Goal: Check status: Check status

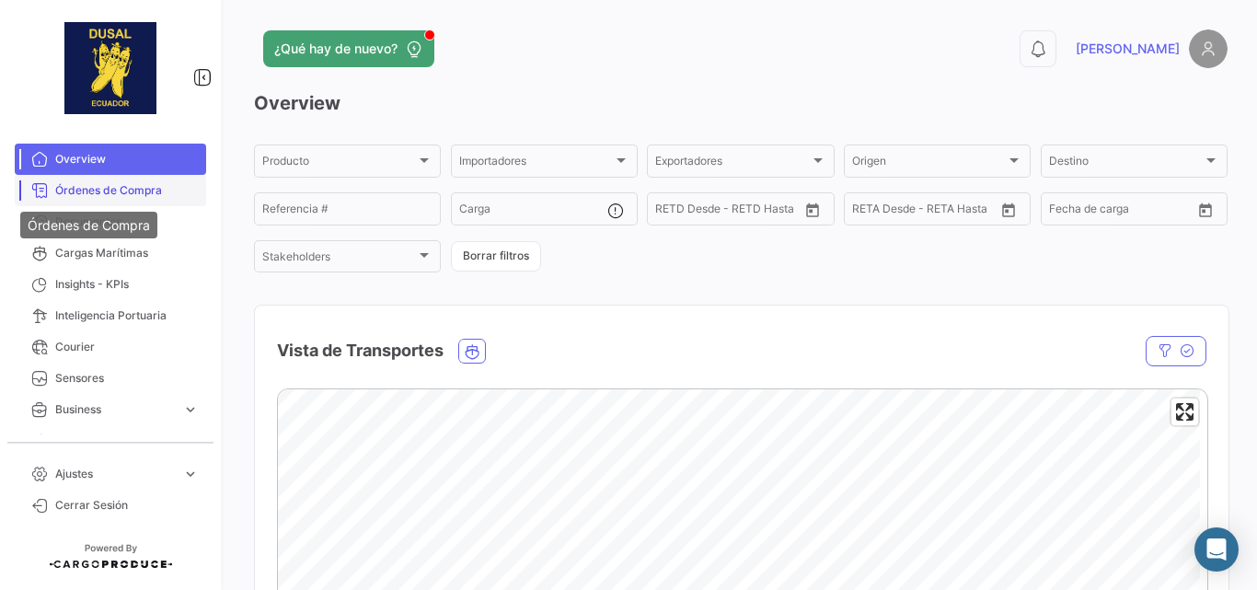
click at [90, 183] on span "Órdenes de Compra" at bounding box center [127, 190] width 144 height 17
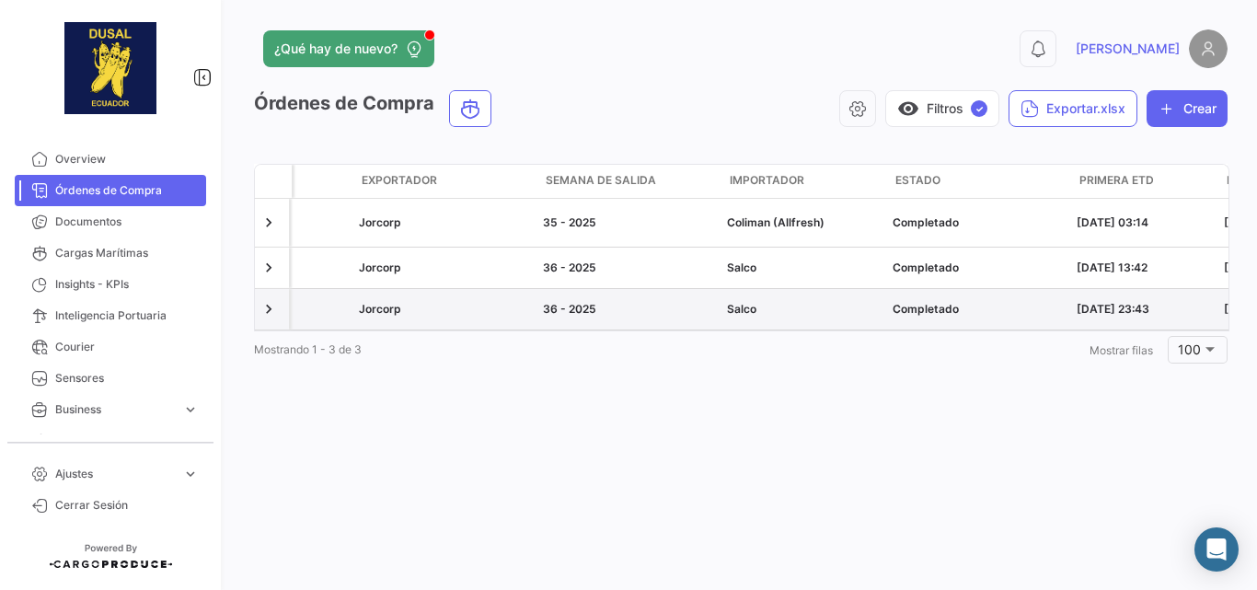
scroll to position [0, 428]
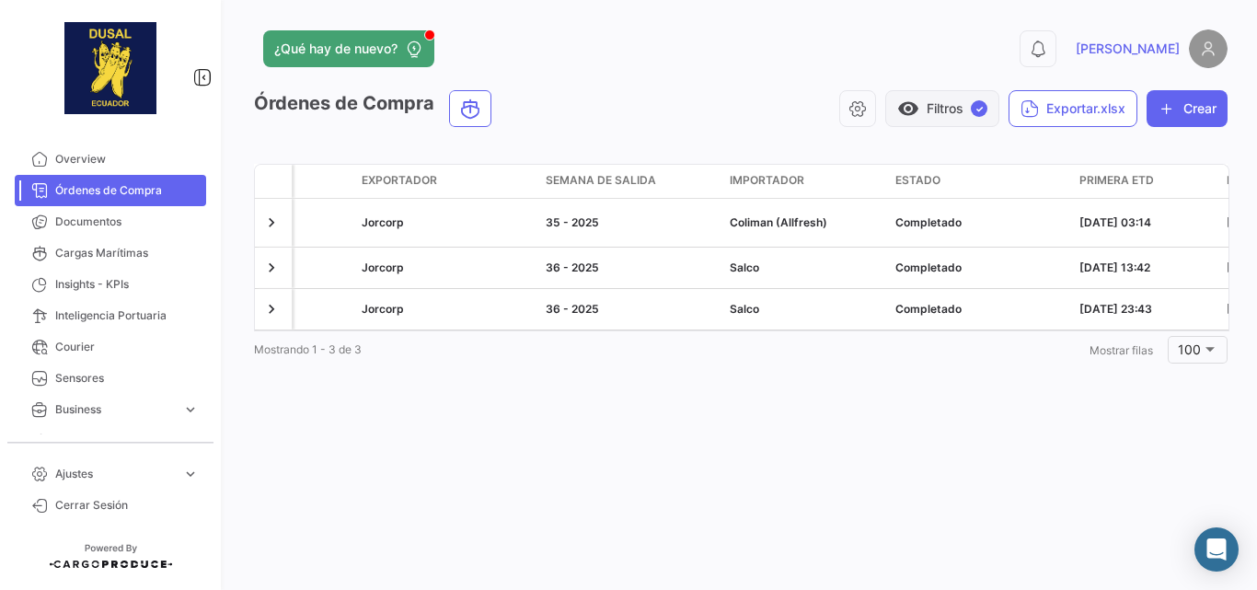
click at [943, 122] on button "visibility Filtros ✓" at bounding box center [942, 108] width 114 height 37
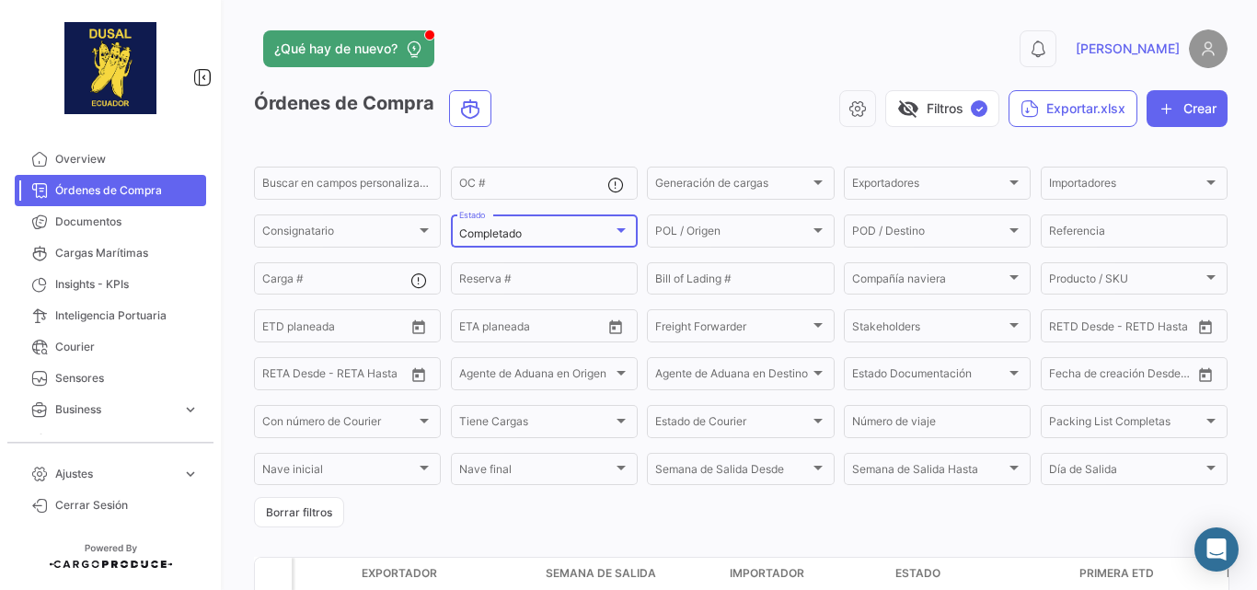
click at [623, 236] on div at bounding box center [621, 230] width 17 height 15
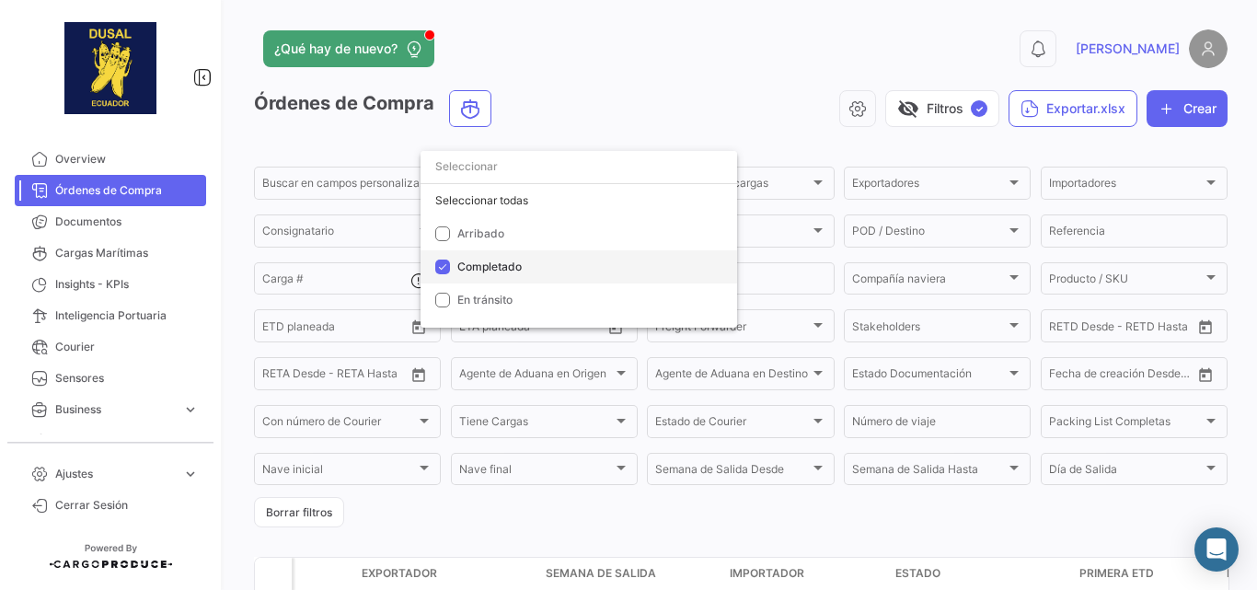
click at [500, 272] on span "Completado" at bounding box center [489, 266] width 64 height 14
click at [640, 139] on div at bounding box center [628, 295] width 1257 height 590
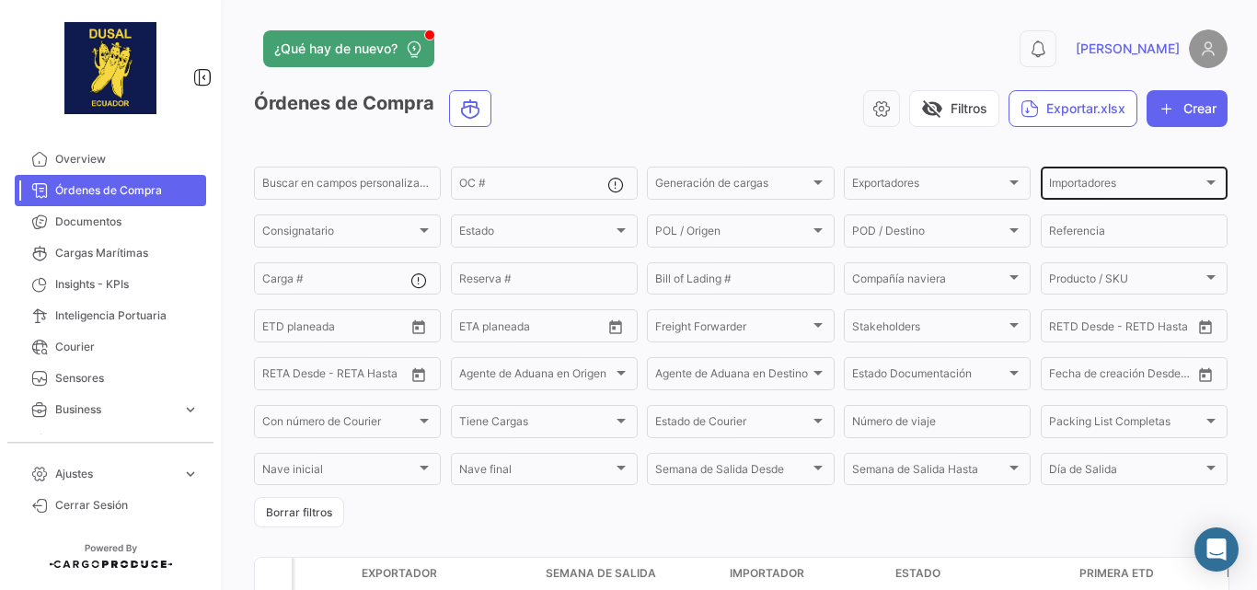
click at [1057, 180] on span "Importadores" at bounding box center [1126, 185] width 154 height 13
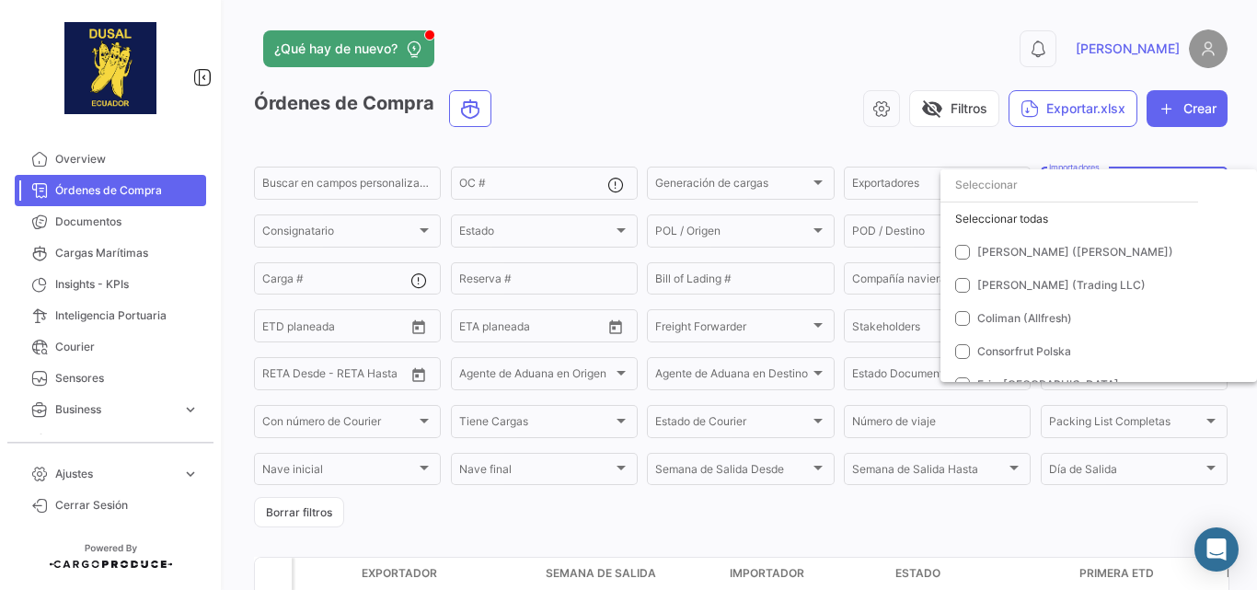
click at [1024, 196] on input "dropdown search" at bounding box center [1069, 184] width 258 height 33
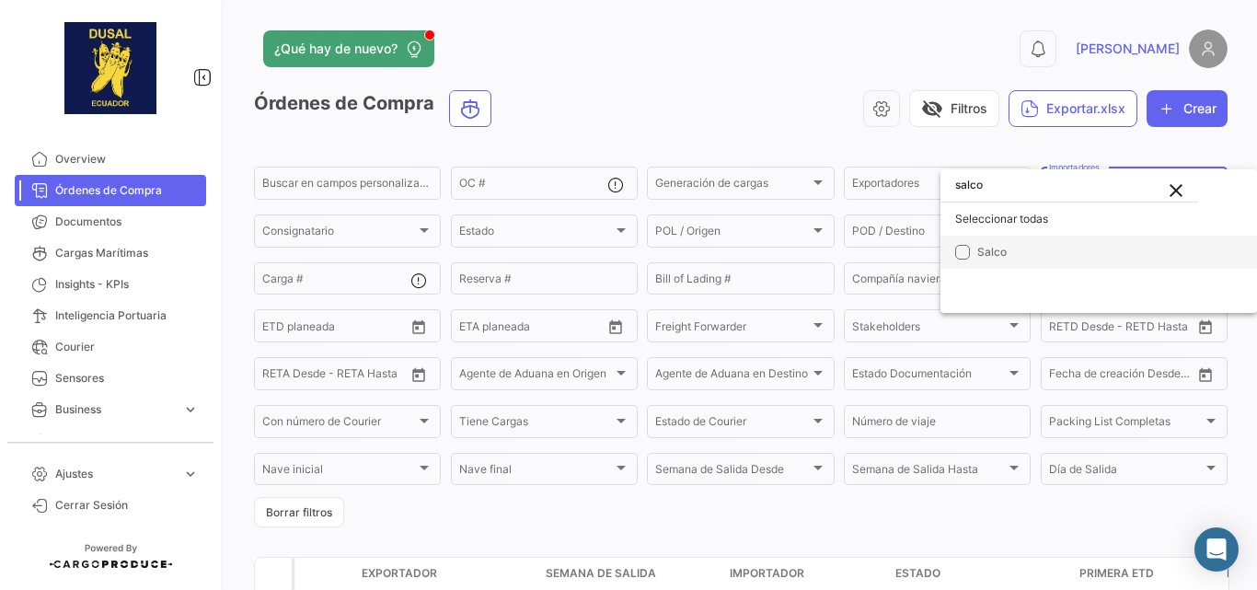
type input "salco"
click at [996, 248] on span "Salco" at bounding box center [991, 252] width 29 height 14
click at [966, 140] on div at bounding box center [628, 295] width 1257 height 590
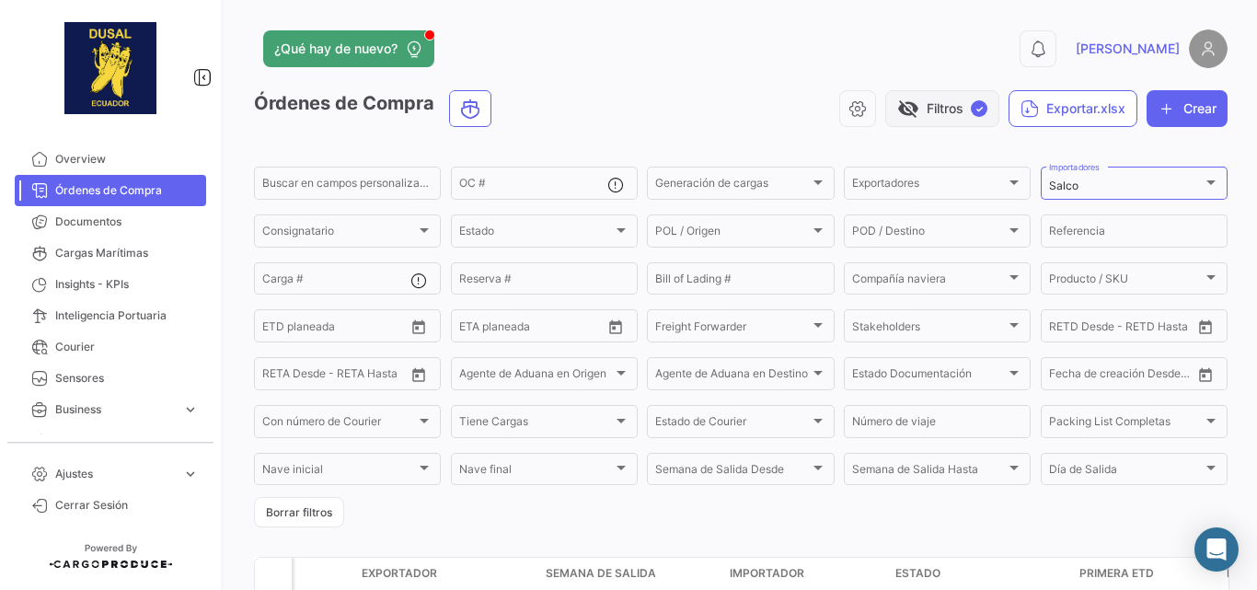
click at [951, 113] on button "visibility_off Filtros ✓" at bounding box center [942, 108] width 114 height 37
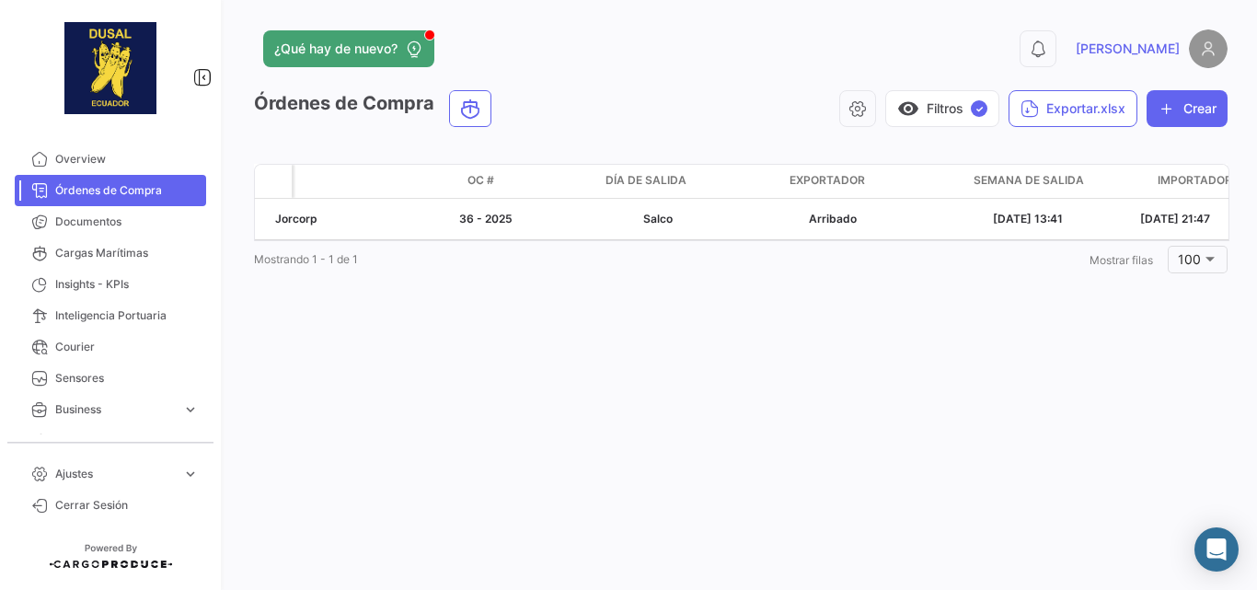
scroll to position [0, 0]
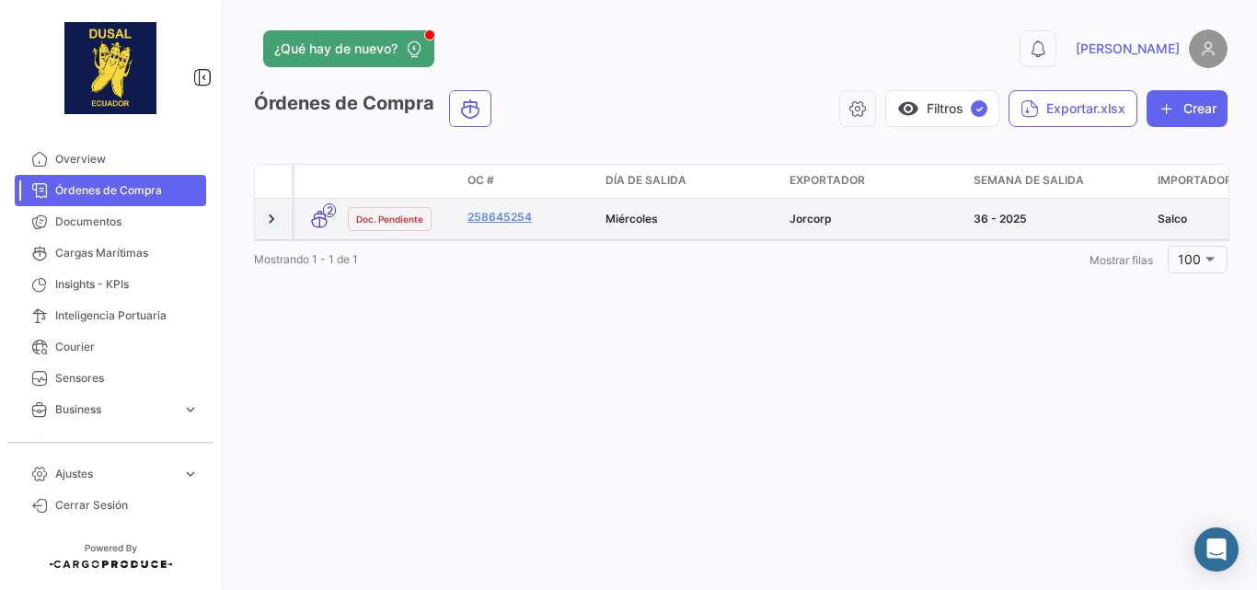
click at [274, 222] on link at bounding box center [271, 219] width 18 height 18
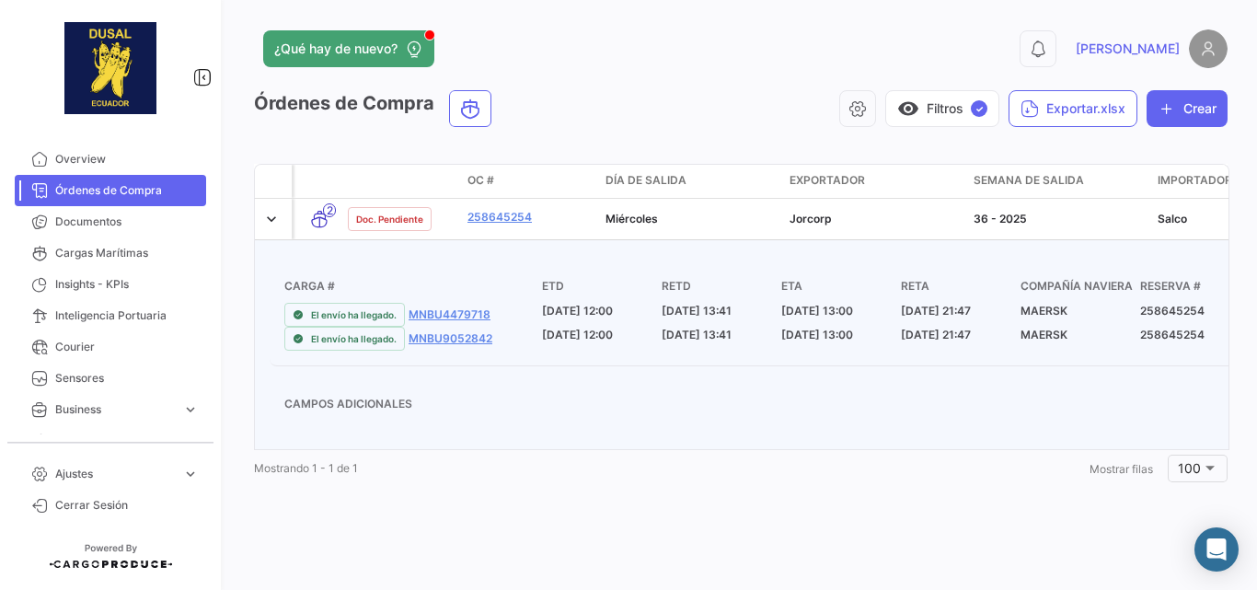
click at [475, 324] on div "El envío ha llegado. MNBU4479718" at bounding box center [413, 315] width 258 height 24
click at [469, 319] on link "MNBU4479718" at bounding box center [450, 314] width 82 height 17
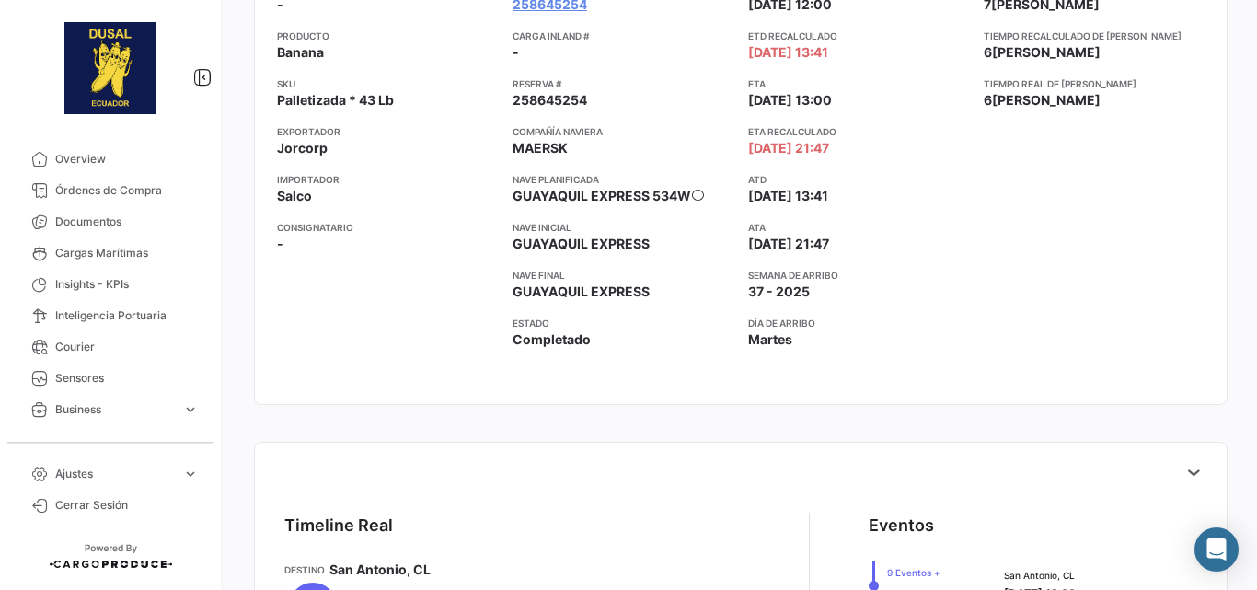
scroll to position [614, 0]
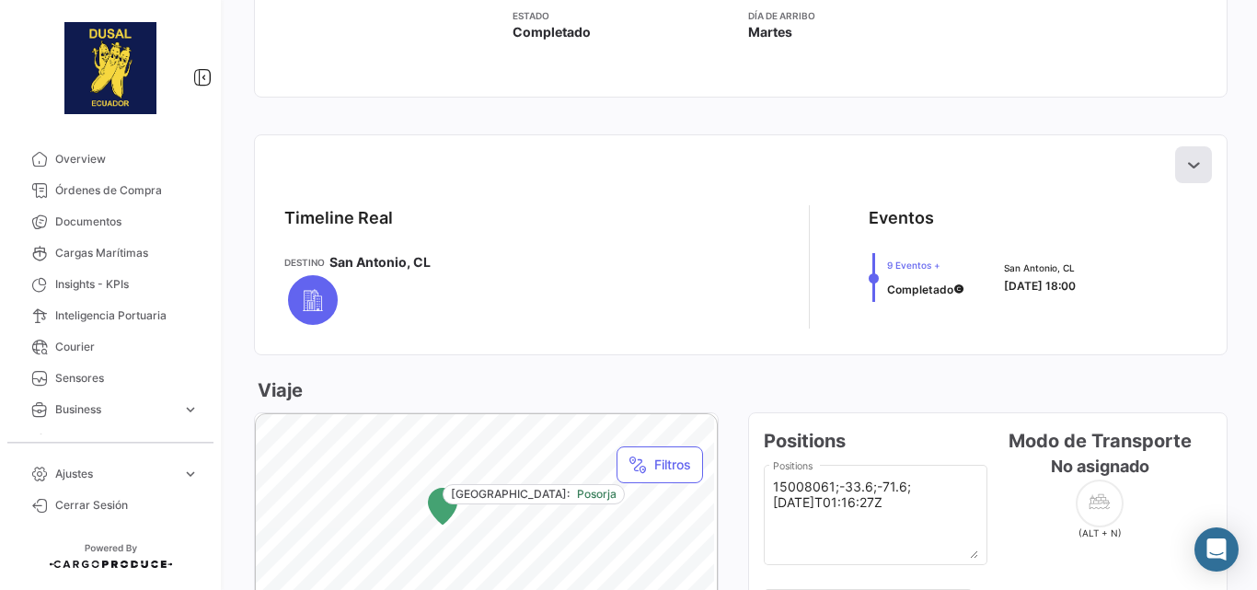
click at [1189, 160] on icon at bounding box center [1193, 164] width 18 height 18
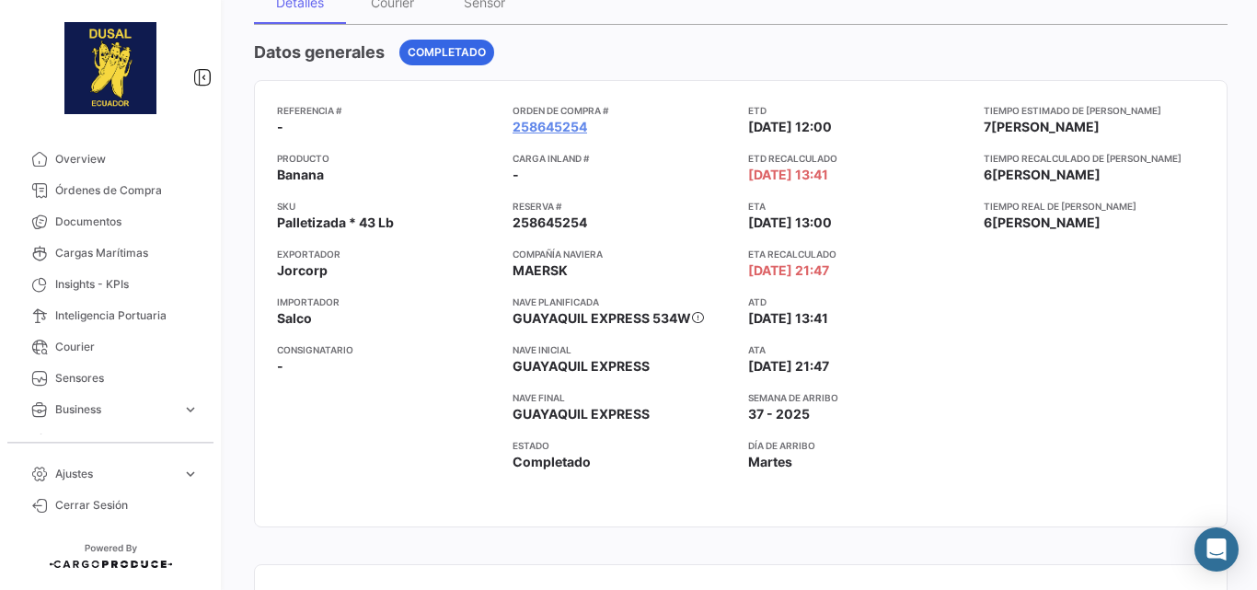
scroll to position [0, 0]
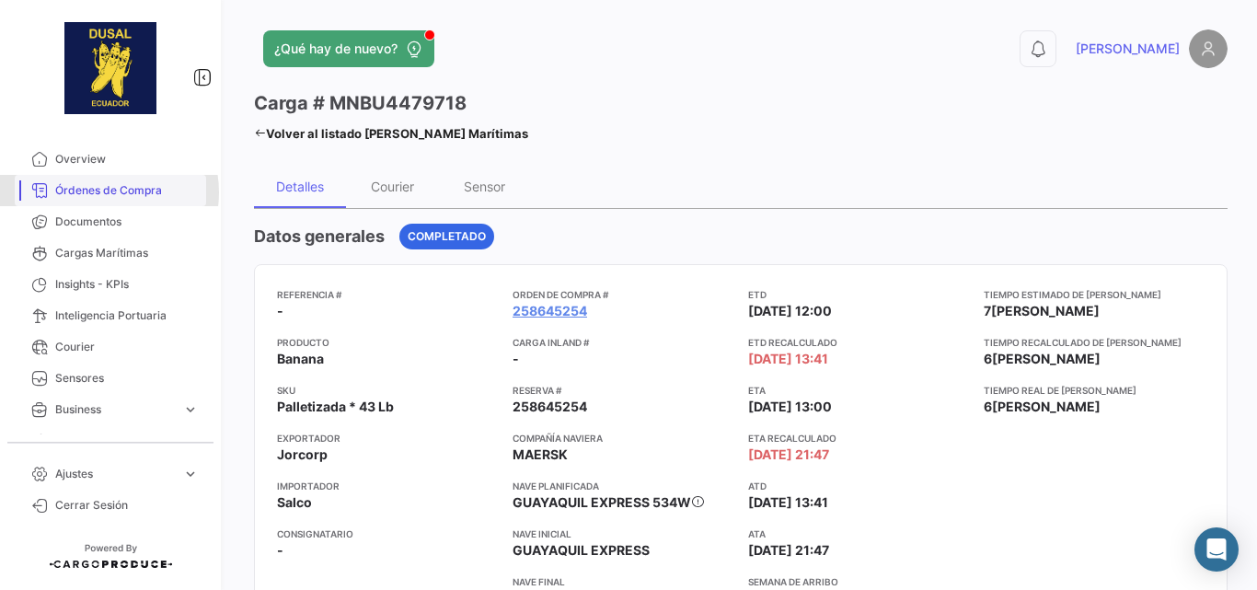
click at [109, 192] on span "Órdenes de Compra" at bounding box center [127, 190] width 144 height 17
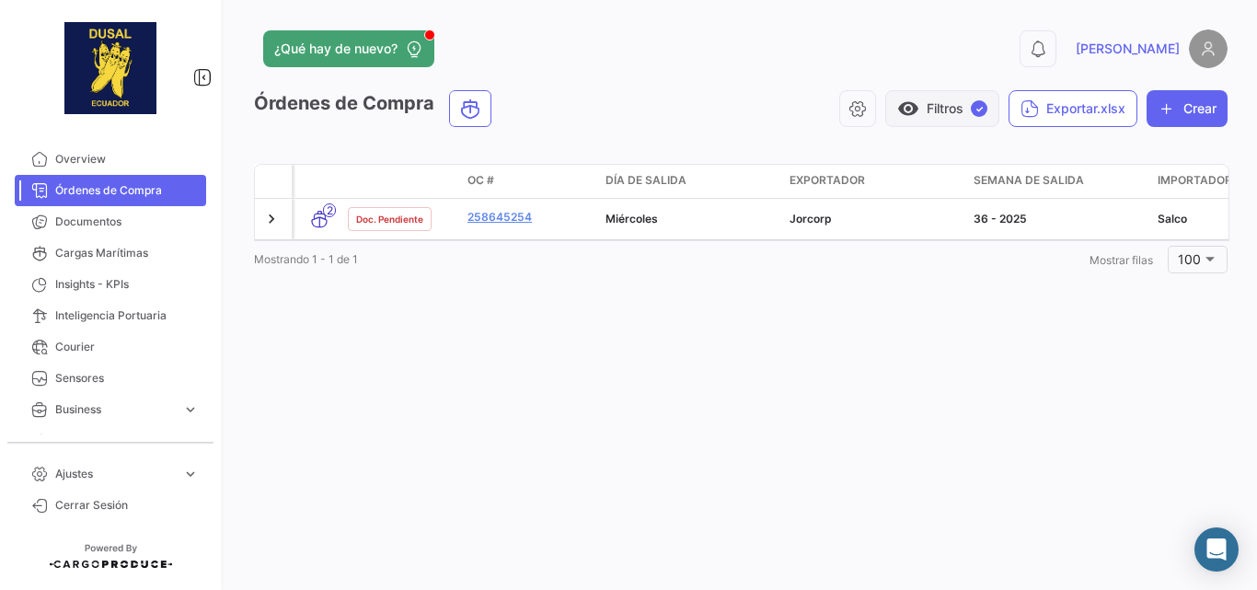
click at [963, 116] on button "visibility Filtros ✓" at bounding box center [942, 108] width 114 height 37
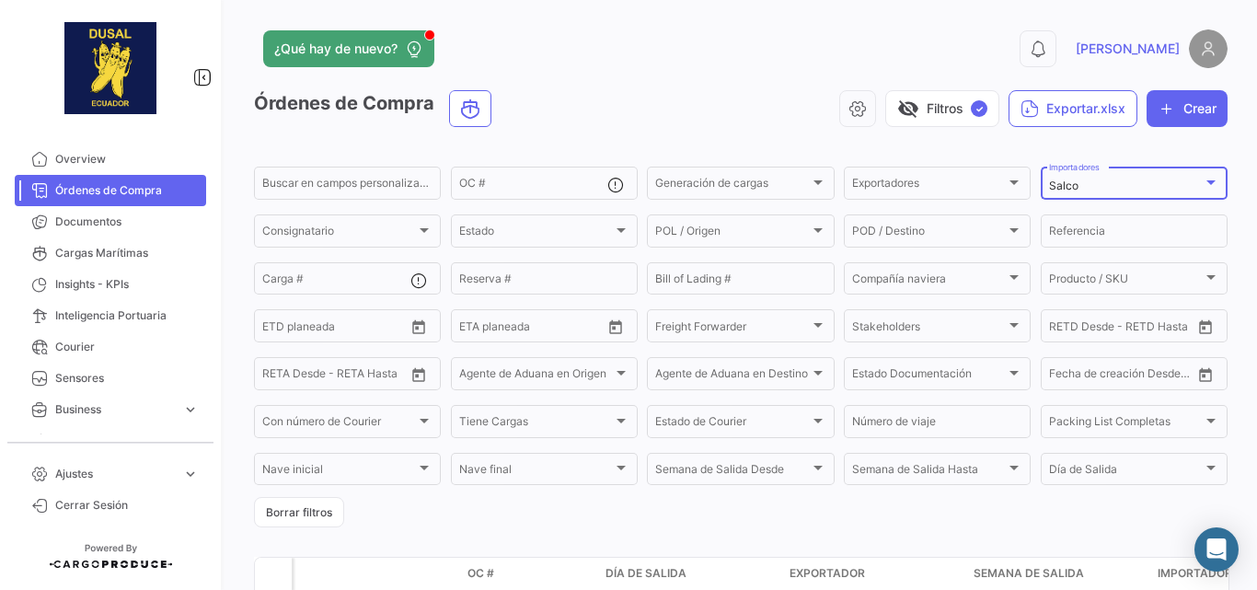
click at [1062, 185] on mat-select-trigger "Salco" at bounding box center [1063, 185] width 29 height 14
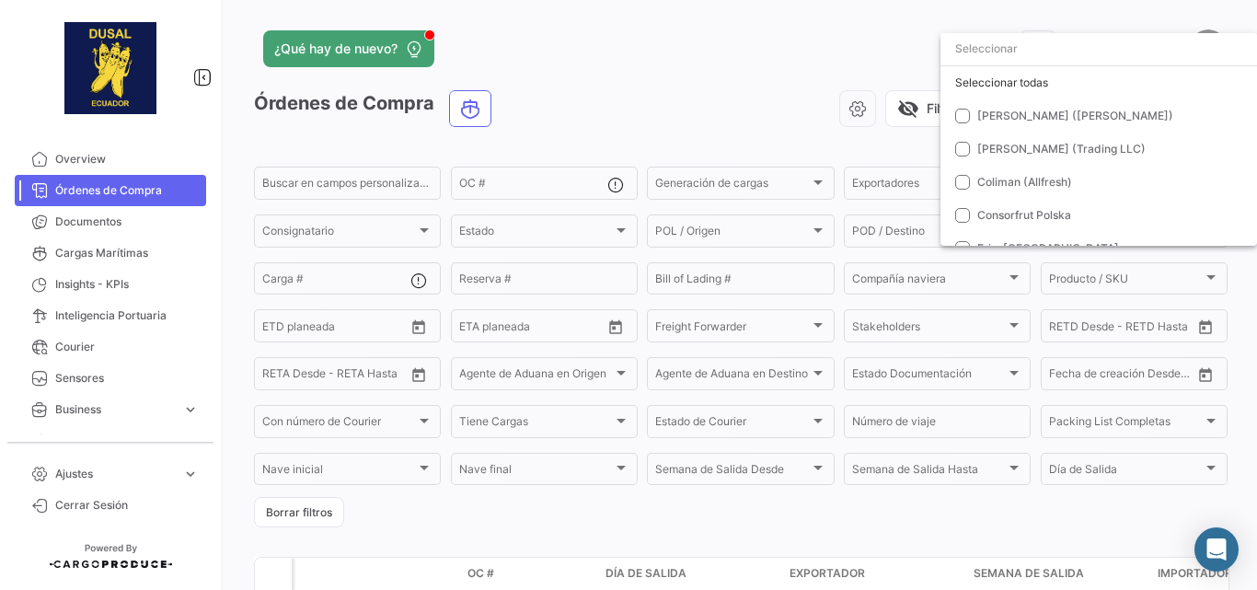
scroll to position [185, 0]
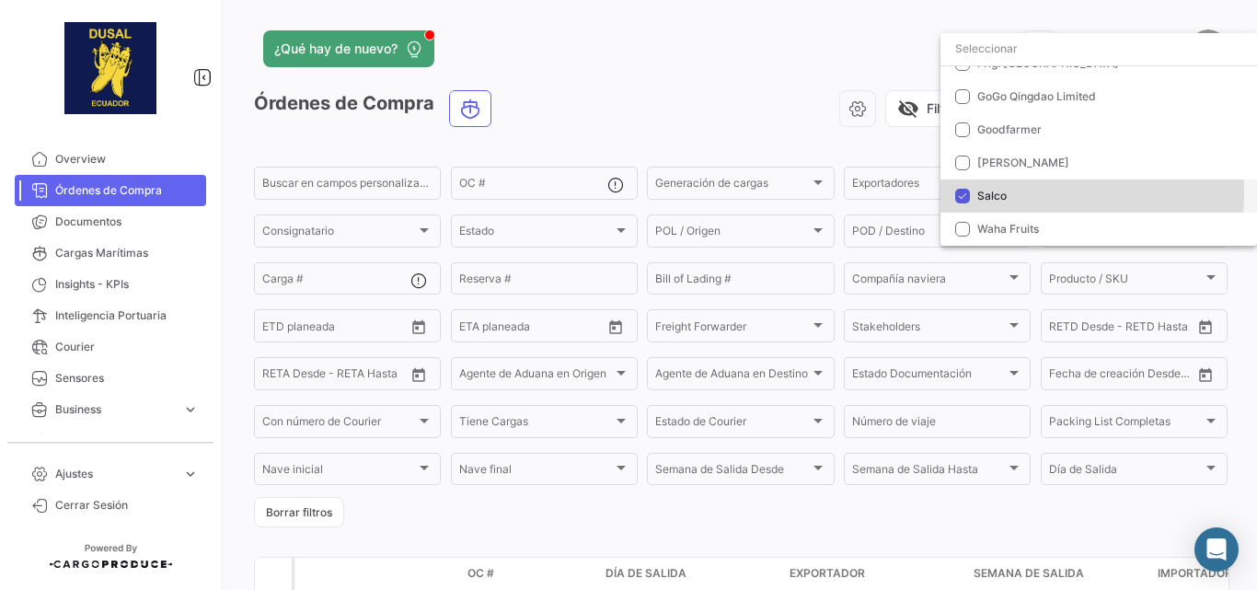
click at [990, 195] on span "Salco" at bounding box center [991, 196] width 29 height 14
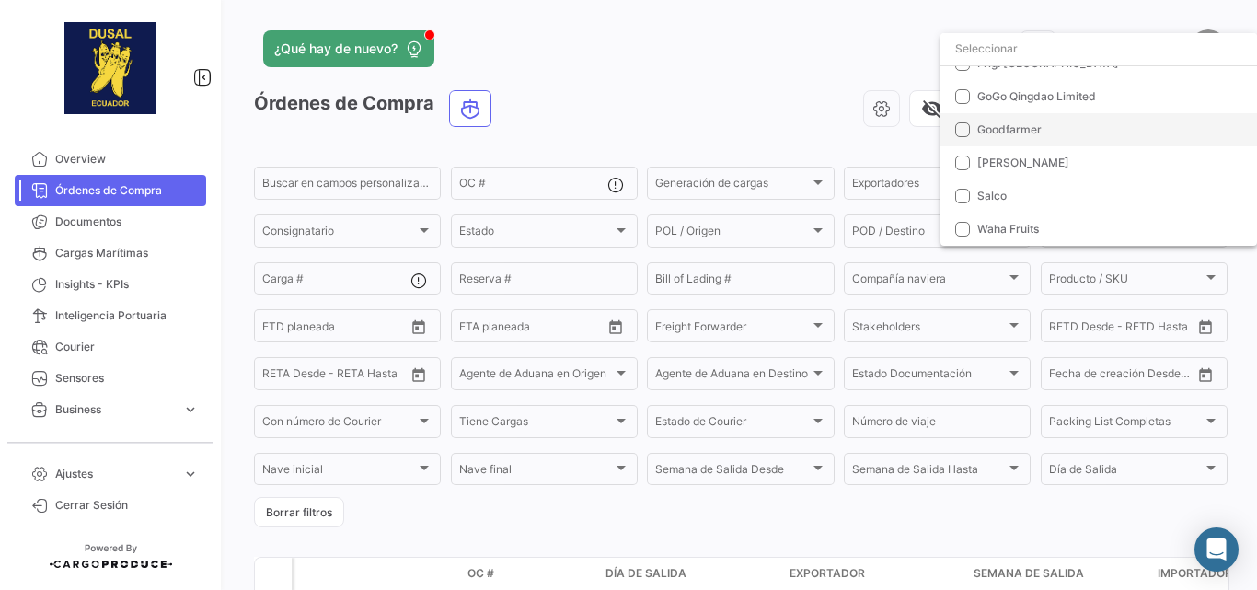
scroll to position [123, 0]
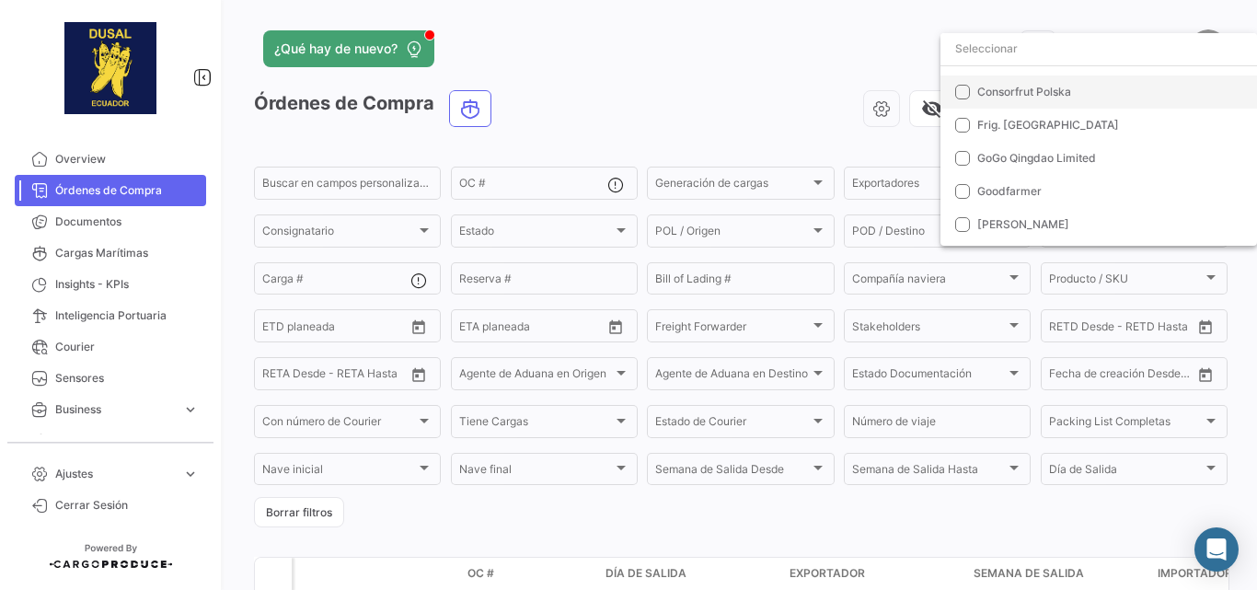
click at [961, 94] on mat-pseudo-checkbox at bounding box center [962, 92] width 15 height 15
click at [848, 45] on div at bounding box center [628, 295] width 1257 height 590
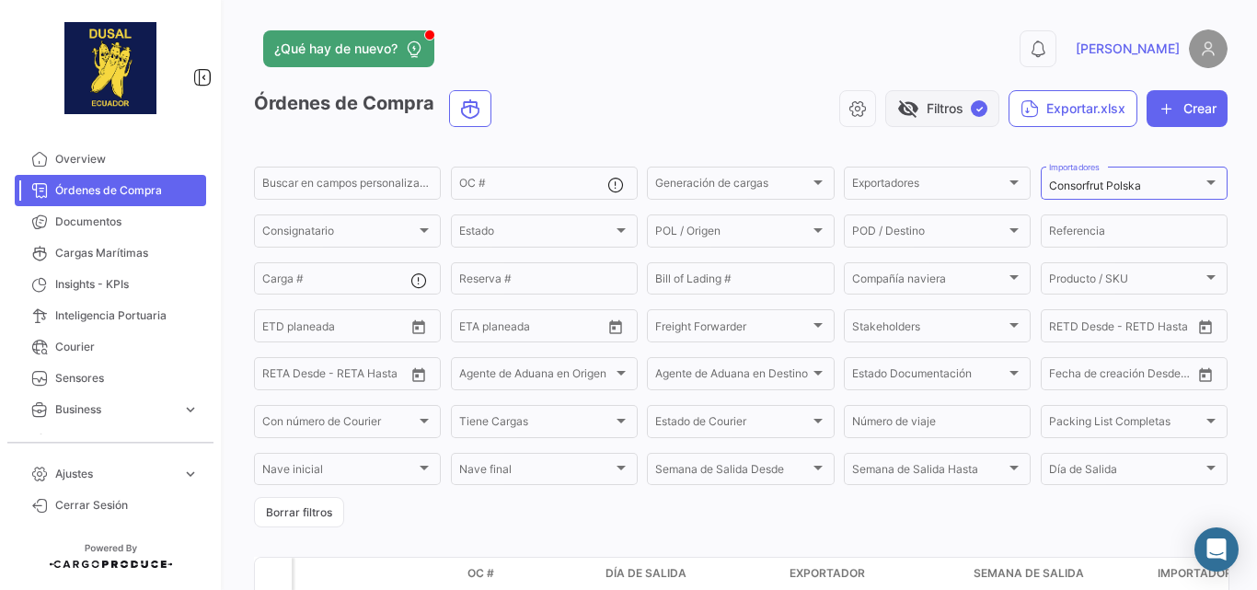
click at [943, 108] on button "visibility_off Filtros ✓" at bounding box center [942, 108] width 114 height 37
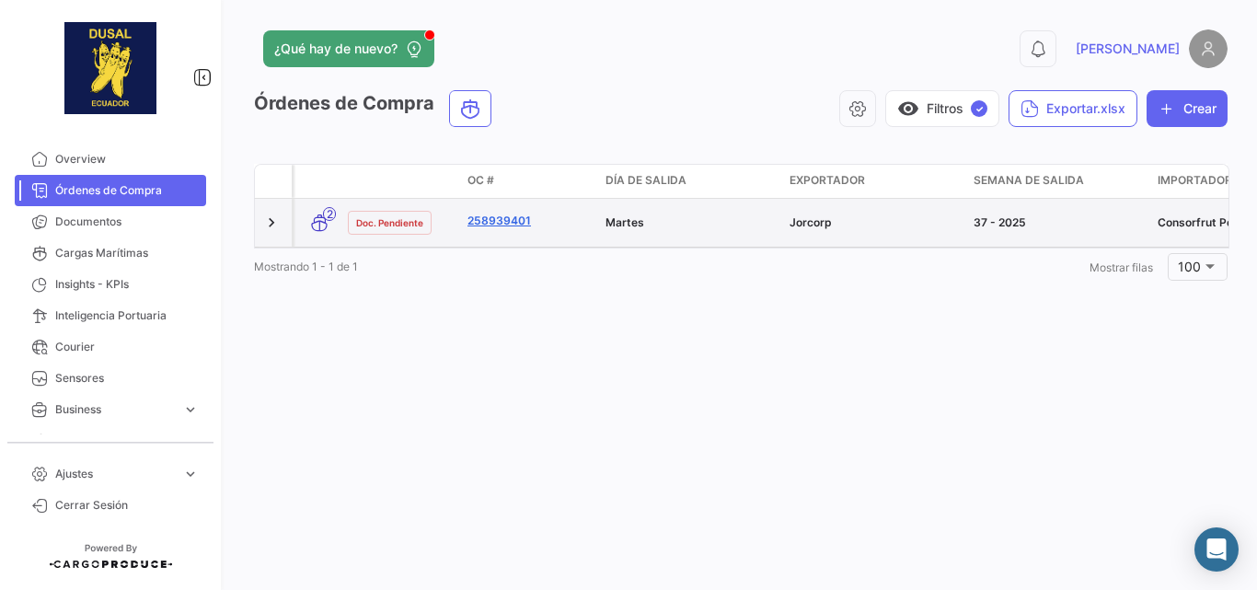
click at [508, 224] on link "258939401" at bounding box center [528, 221] width 123 height 17
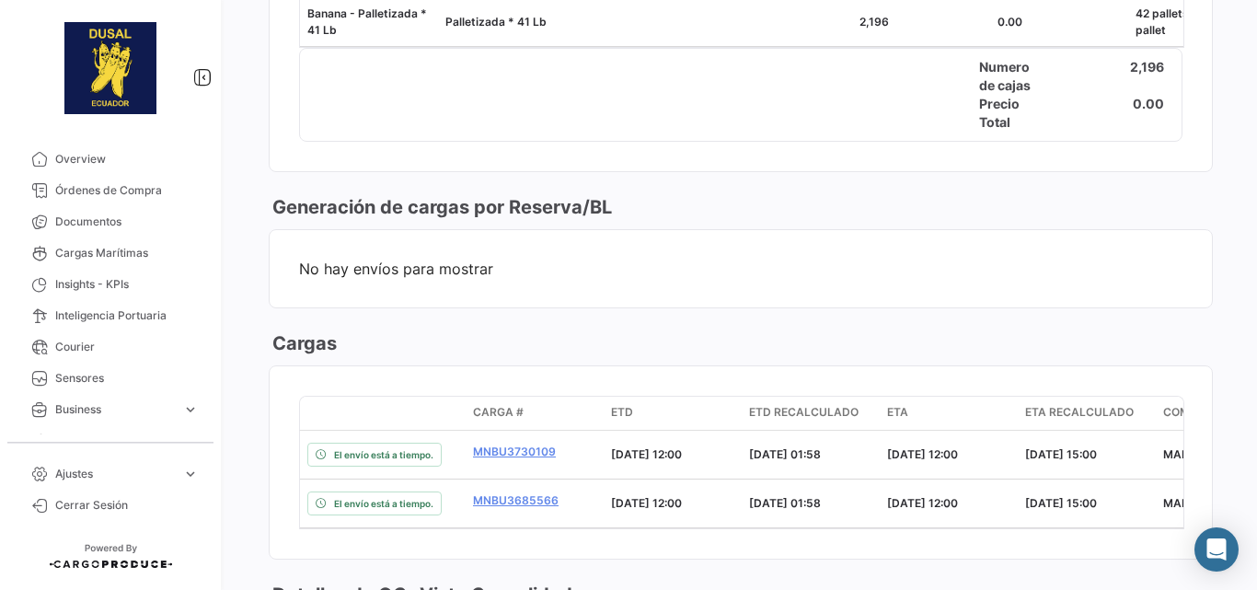
scroll to position [1166, 0]
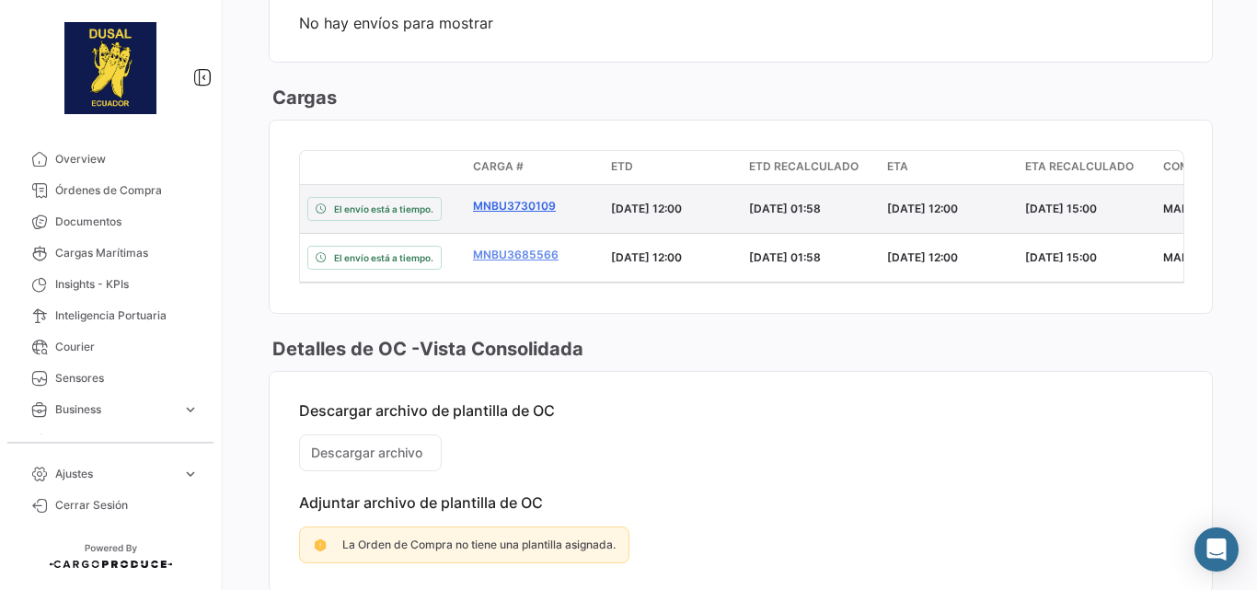
click at [520, 214] on link "MNBU3730109" at bounding box center [534, 206] width 123 height 17
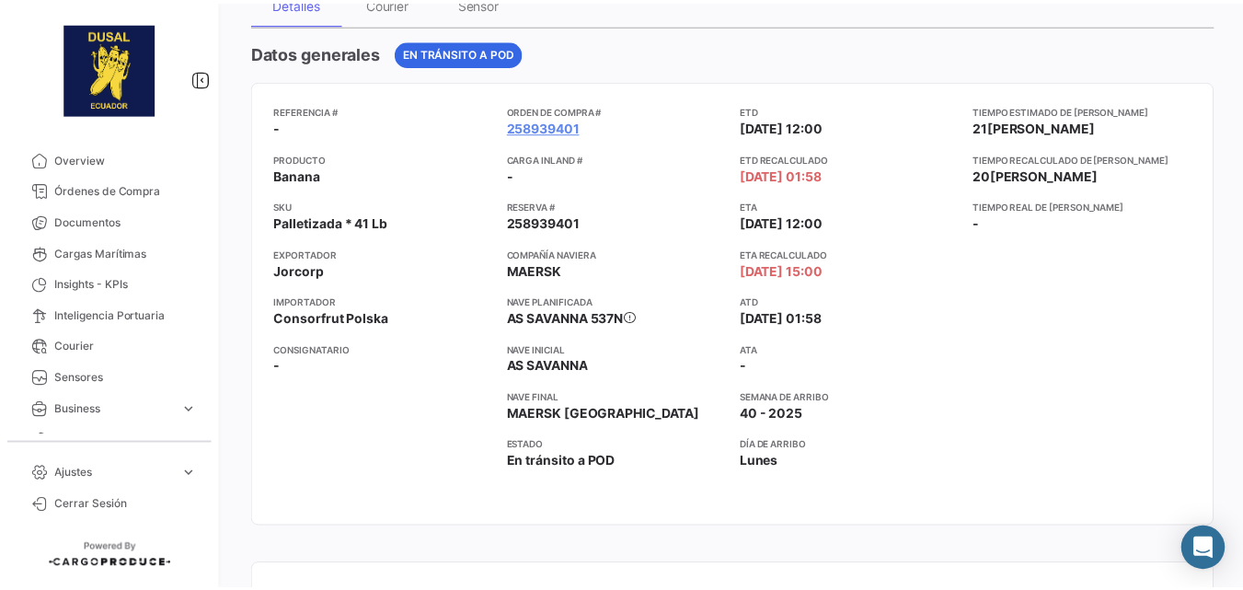
scroll to position [246, 0]
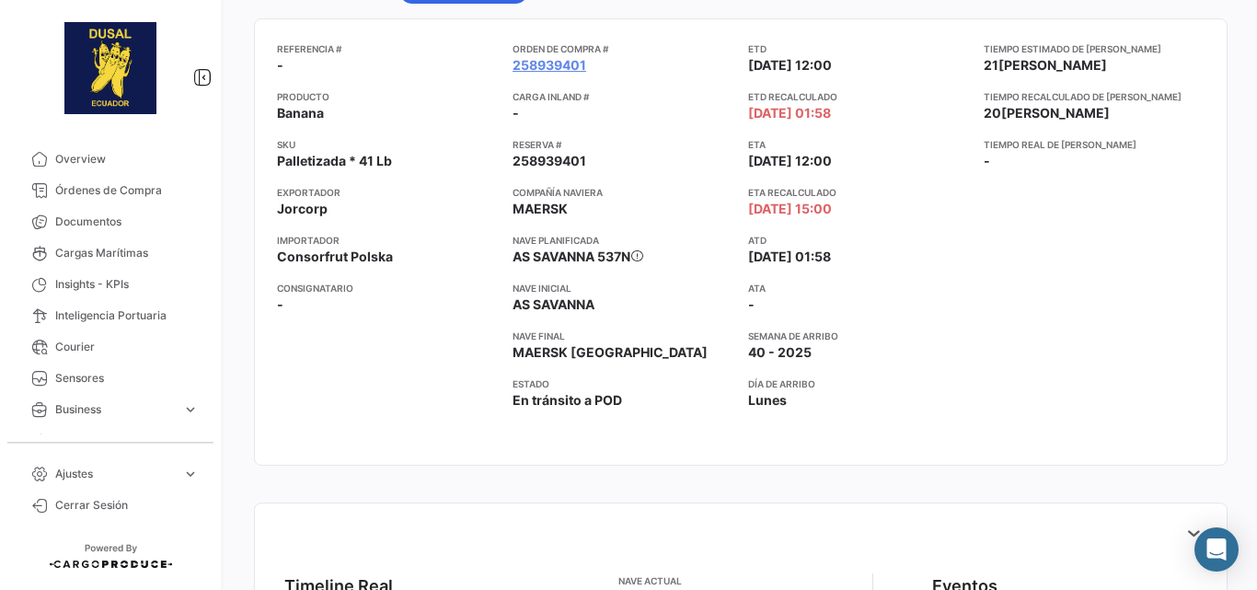
drag, startPoint x: 383, startPoint y: 258, endPoint x: 271, endPoint y: 259, distance: 111.3
click at [271, 259] on mat-card "Referencia # - Producto Banana SKU Palletizada * 41 Lb Exportador Jorcorp Impor…" at bounding box center [740, 241] width 973 height 447
click at [80, 471] on span "Ajustes" at bounding box center [115, 474] width 120 height 17
click at [86, 512] on span "Cerrar Sesión" at bounding box center [127, 505] width 144 height 17
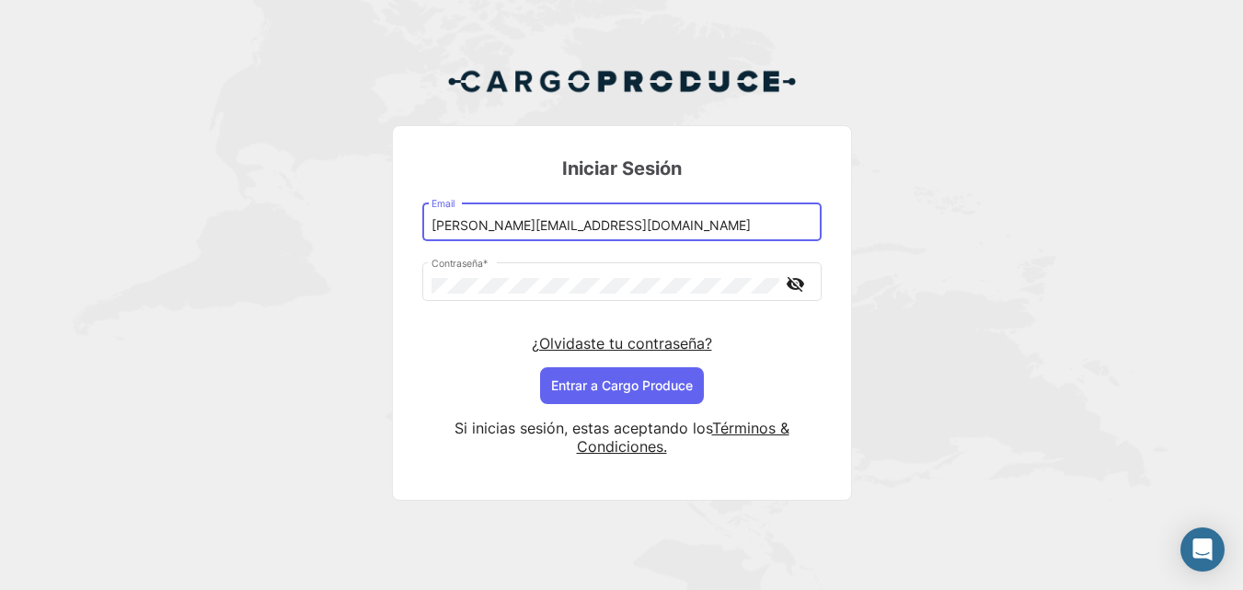
drag, startPoint x: 531, startPoint y: 224, endPoint x: 488, endPoint y: 224, distance: 43.3
click at [488, 224] on input "[PERSON_NAME][EMAIL_ADDRESS][DOMAIN_NAME]" at bounding box center [622, 226] width 380 height 16
type input "[PERSON_NAME][EMAIL_ADDRESS][DOMAIN_NAME]"
click at [577, 386] on button "Entrar a Cargo Produce" at bounding box center [622, 385] width 164 height 37
